Goal: Transaction & Acquisition: Purchase product/service

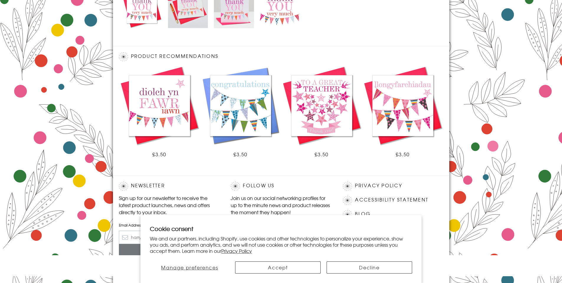
scroll to position [326, 0]
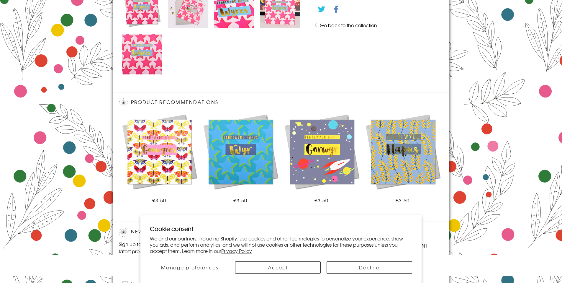
scroll to position [372, 0]
